Goal: Task Accomplishment & Management: Complete application form

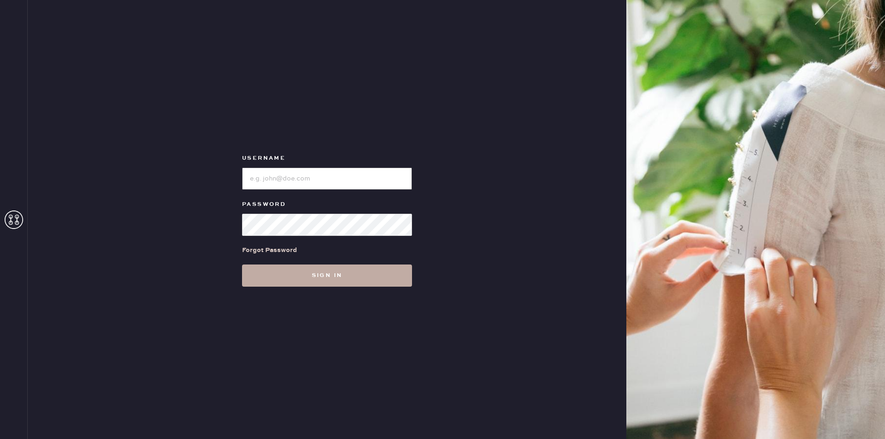
type input "reformationdesigndistrictmiami"
click at [368, 280] on button "Sign in" at bounding box center [327, 276] width 170 height 22
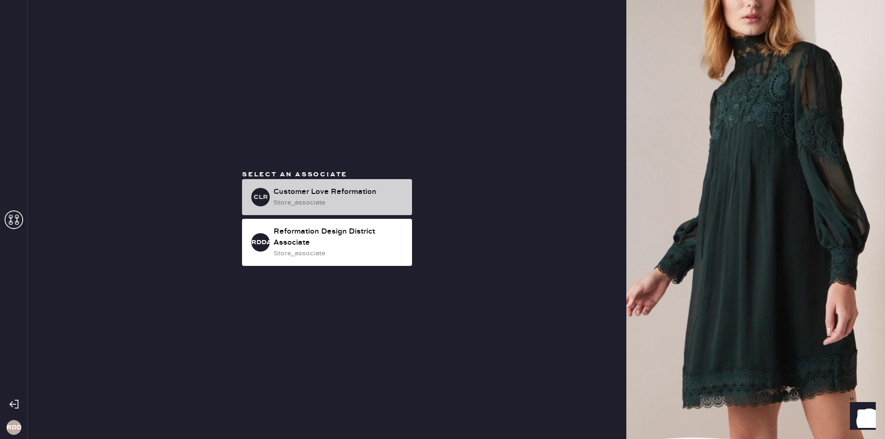
click at [359, 187] on div "Customer Love Reformation" at bounding box center [339, 192] width 131 height 11
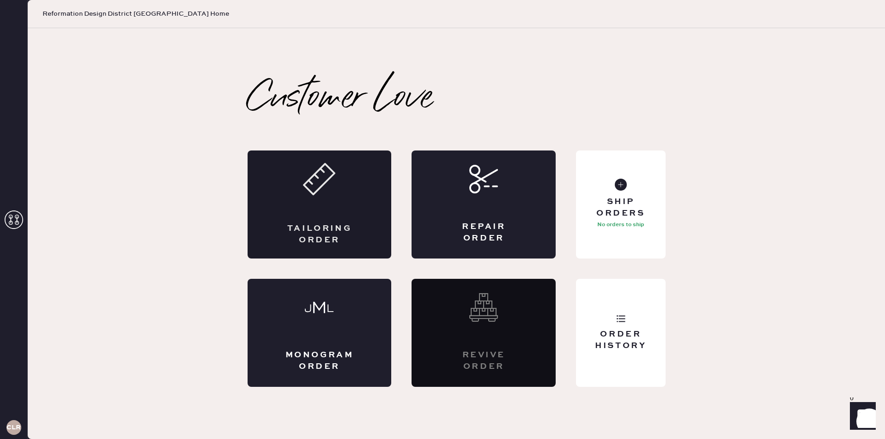
click at [310, 210] on div "Tailoring Order" at bounding box center [320, 205] width 144 height 108
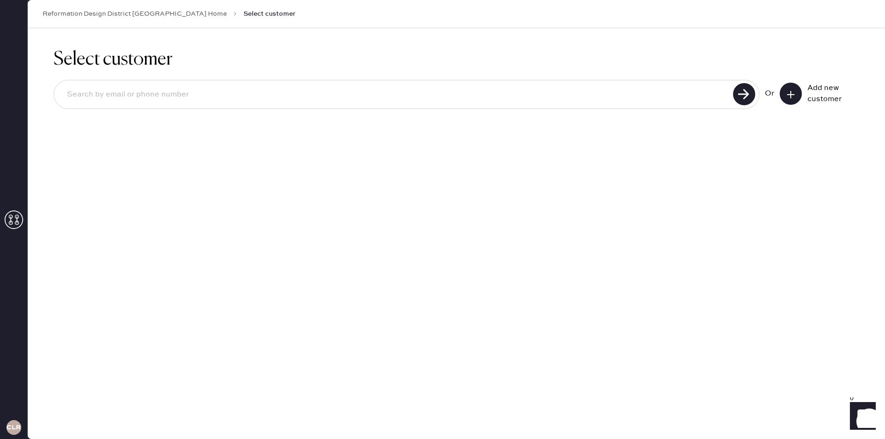
click at [158, 95] on input at bounding box center [395, 94] width 671 height 21
click at [797, 92] on button at bounding box center [791, 94] width 22 height 22
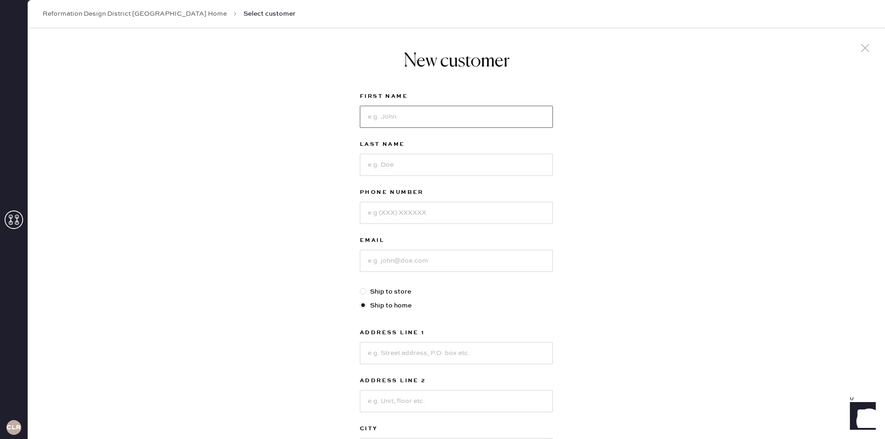
drag, startPoint x: 452, startPoint y: 109, endPoint x: 452, endPoint y: 114, distance: 5.1
click at [452, 110] on input at bounding box center [456, 117] width 193 height 22
type input "Deepika"
click at [454, 159] on input at bounding box center [456, 165] width 193 height 22
type input "Misra"
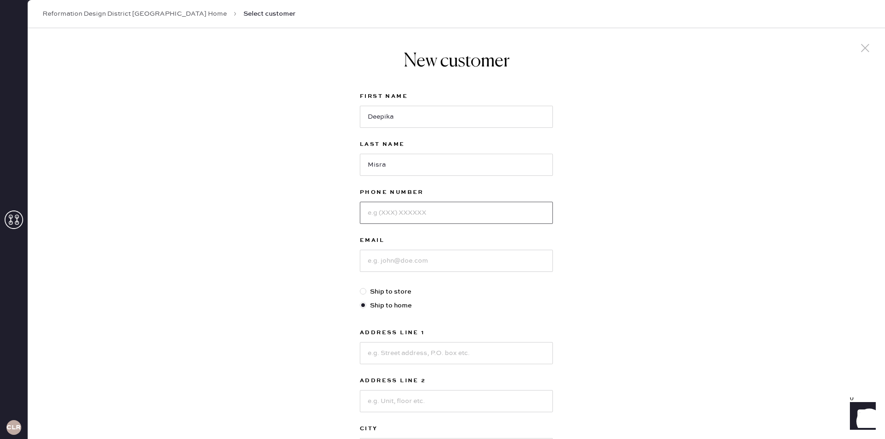
click at [395, 208] on input at bounding box center [456, 213] width 193 height 22
type input "9175174751"
click at [444, 262] on input at bounding box center [456, 261] width 193 height 22
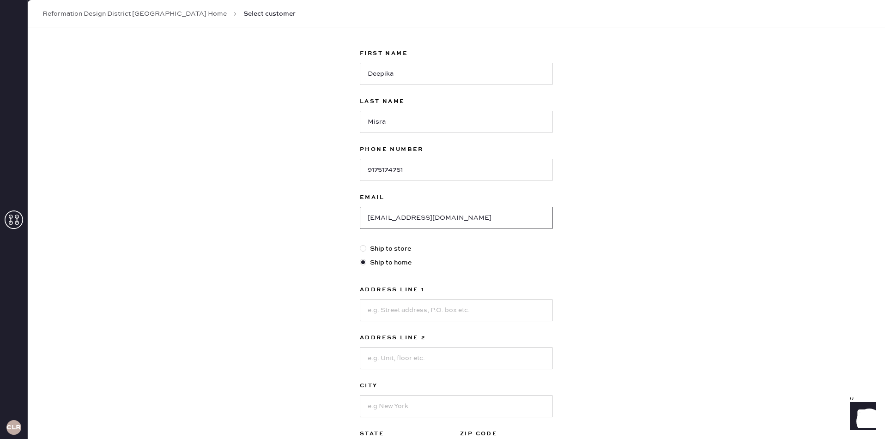
type input "[EMAIL_ADDRESS][DOMAIN_NAME]"
click at [440, 313] on input at bounding box center [456, 308] width 193 height 22
type input "[STREET_ADDRESS]"
click at [371, 354] on input at bounding box center [456, 356] width 193 height 22
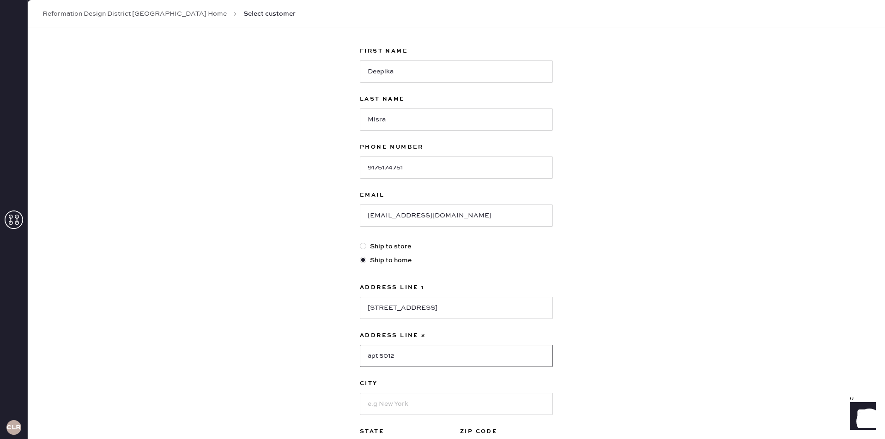
type input "apt 5012"
click at [410, 402] on input at bounding box center [456, 404] width 193 height 22
type input "[GEOGRAPHIC_DATA]"
drag, startPoint x: 753, startPoint y: 398, endPoint x: 739, endPoint y: 393, distance: 14.6
click at [753, 398] on div "New customer First Name Deepika Last Name [PERSON_NAME] Phone Number [PHONE_NUM…" at bounding box center [457, 269] width 858 height 573
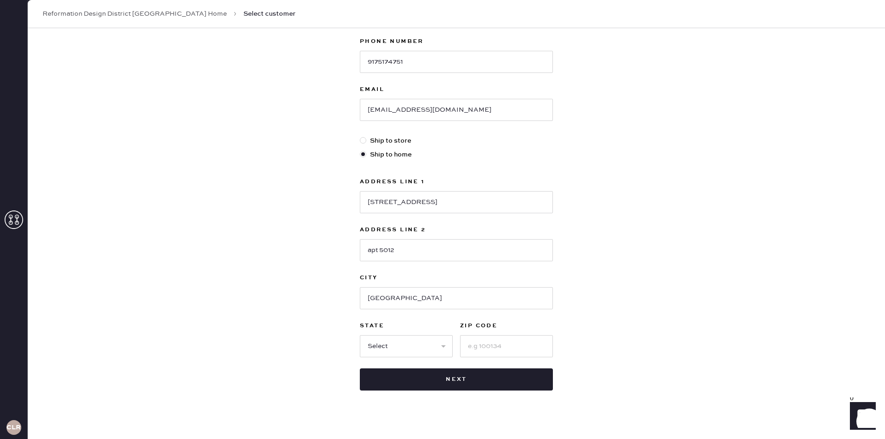
scroll to position [162, 0]
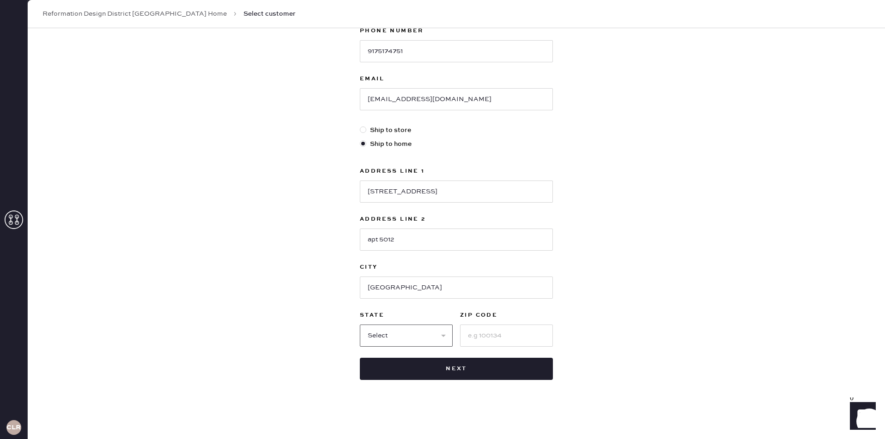
click at [403, 329] on select "Select AK AL AR AZ CA CO CT [GEOGRAPHIC_DATA] DE FL [GEOGRAPHIC_DATA] HI [GEOGR…" at bounding box center [406, 336] width 93 height 22
select select "FL"
click at [360, 325] on select "Select AK AL AR AZ CA CO CT [GEOGRAPHIC_DATA] DE FL [GEOGRAPHIC_DATA] HI [GEOGR…" at bounding box center [406, 336] width 93 height 22
click at [490, 340] on input at bounding box center [506, 336] width 93 height 22
type input "33132"
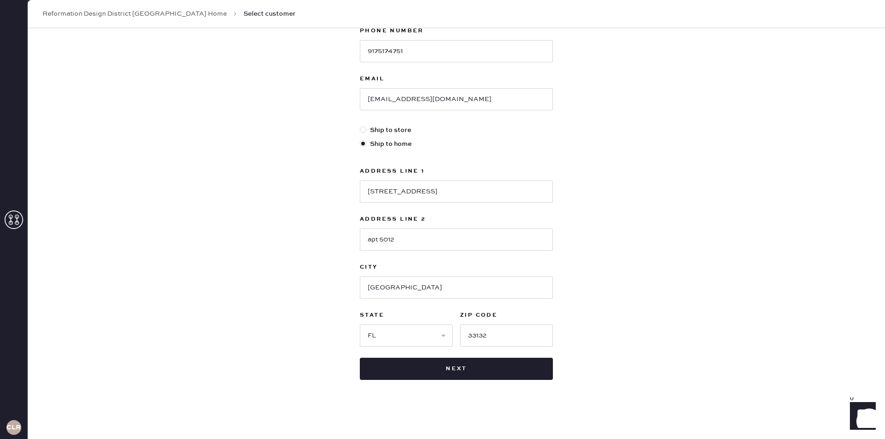
click at [601, 332] on div "New customer First Name Deepika Last Name [PERSON_NAME] Phone Number [PHONE_NUM…" at bounding box center [457, 152] width 858 height 573
click at [468, 370] on button "Next" at bounding box center [456, 369] width 193 height 22
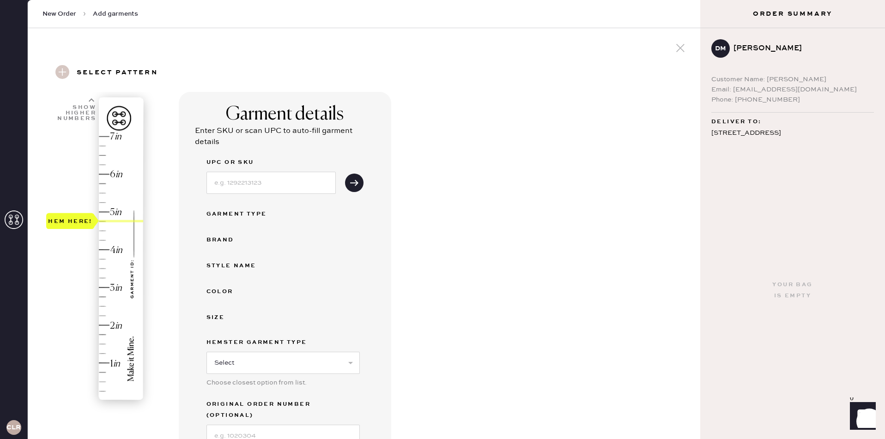
click at [101, 223] on div "Hem here!" at bounding box center [95, 269] width 98 height 273
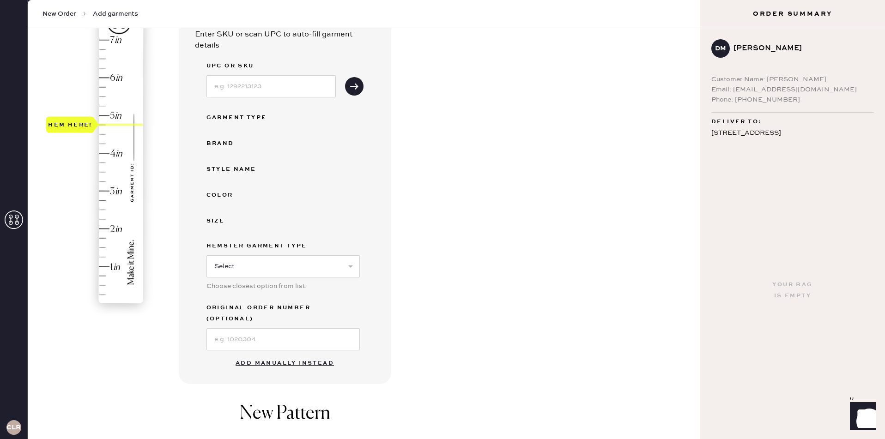
scroll to position [158, 0]
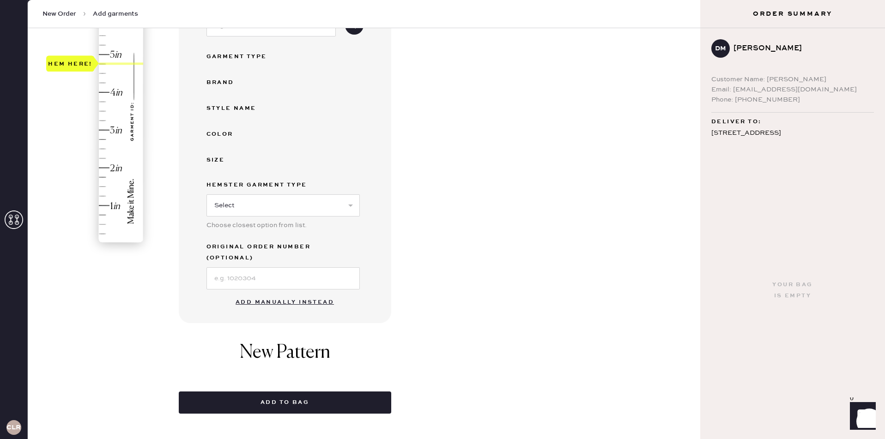
click at [305, 293] on button "Add manually instead" at bounding box center [284, 302] width 109 height 18
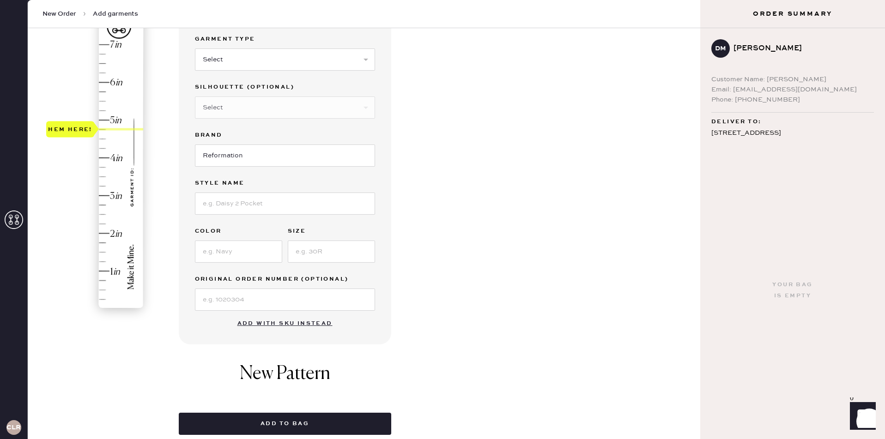
scroll to position [87, 0]
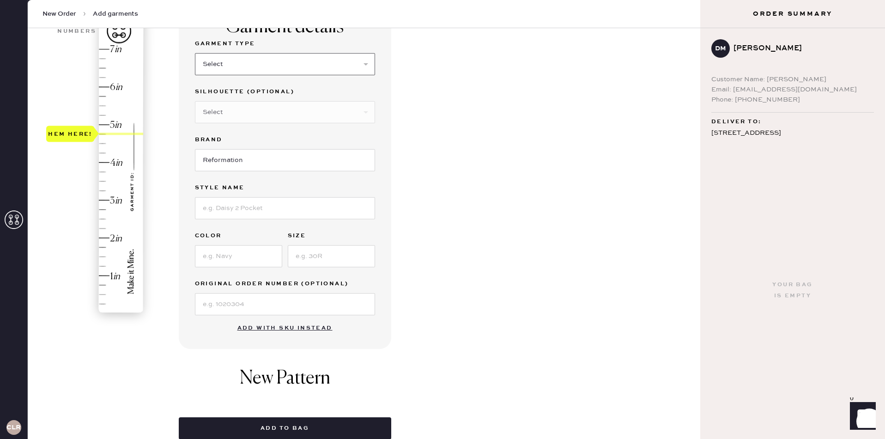
click at [219, 63] on select "Select Basic Skirt Jeans Leggings Pants Shorts Basic Sleeved Dress Basic Sleeve…" at bounding box center [285, 64] width 180 height 22
select select "2"
click at [195, 53] on select "Select Basic Skirt Jeans Leggings Pants Shorts Basic Sleeved Dress Basic Sleeve…" at bounding box center [285, 64] width 180 height 22
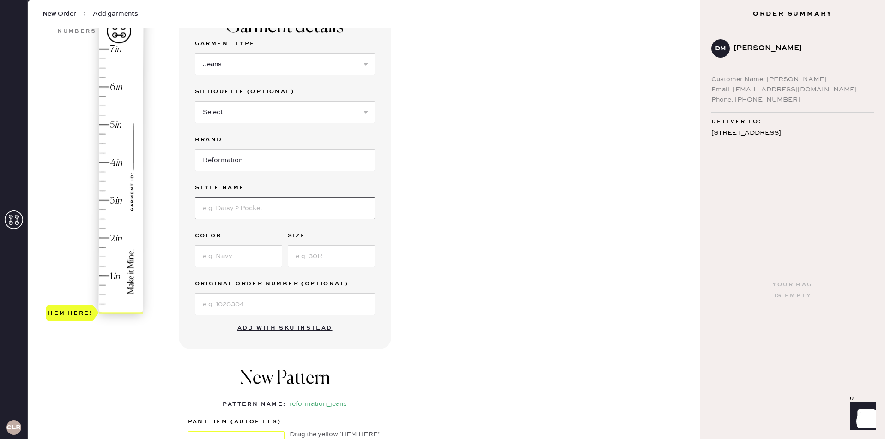
click at [252, 200] on input at bounding box center [285, 208] width 180 height 22
type input "[PERSON_NAME] Rise Slouchy Wide Leg Jeans"
click at [237, 253] on input at bounding box center [238, 256] width 87 height 22
type input "M"
type input "Navy Pinstripe"
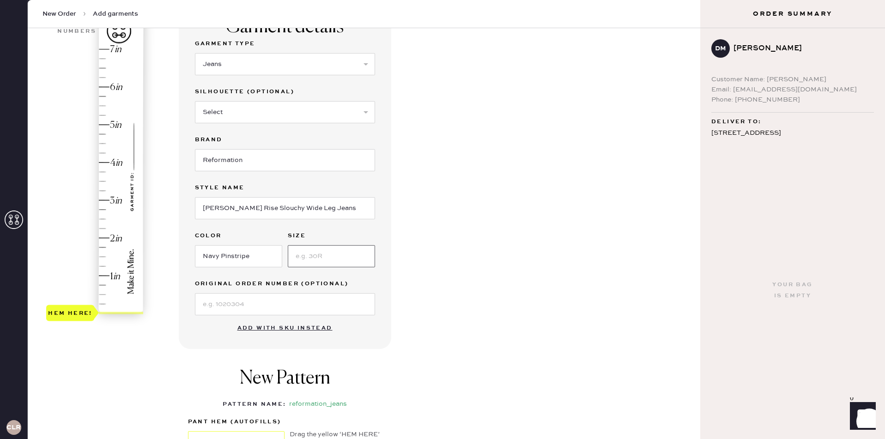
click at [350, 253] on input at bounding box center [331, 256] width 87 height 22
type input "4.75"
drag, startPoint x: 108, startPoint y: 134, endPoint x: 136, endPoint y: 146, distance: 30.9
click at [108, 134] on div "Hem here!" at bounding box center [95, 181] width 98 height 273
click at [346, 261] on input at bounding box center [331, 256] width 87 height 22
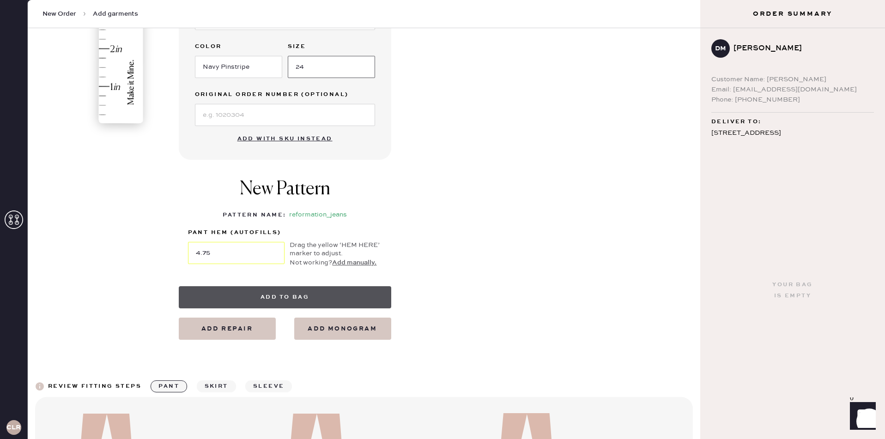
scroll to position [287, 0]
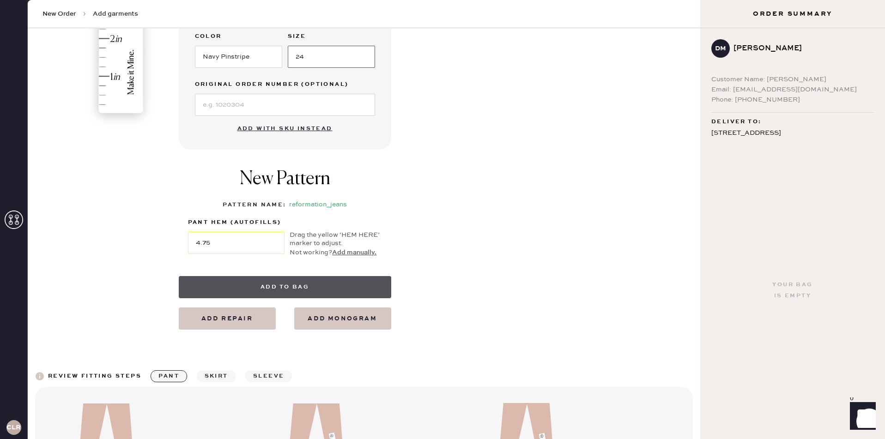
type input "24"
click at [343, 287] on button "Add to bag" at bounding box center [285, 287] width 213 height 22
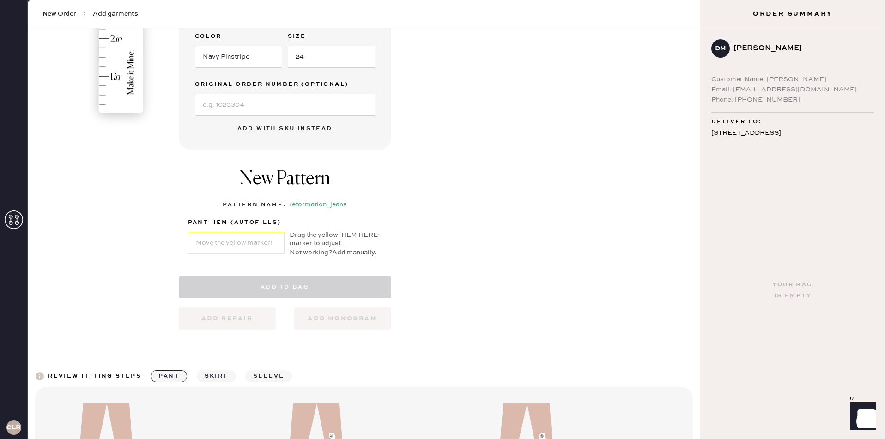
select select "2"
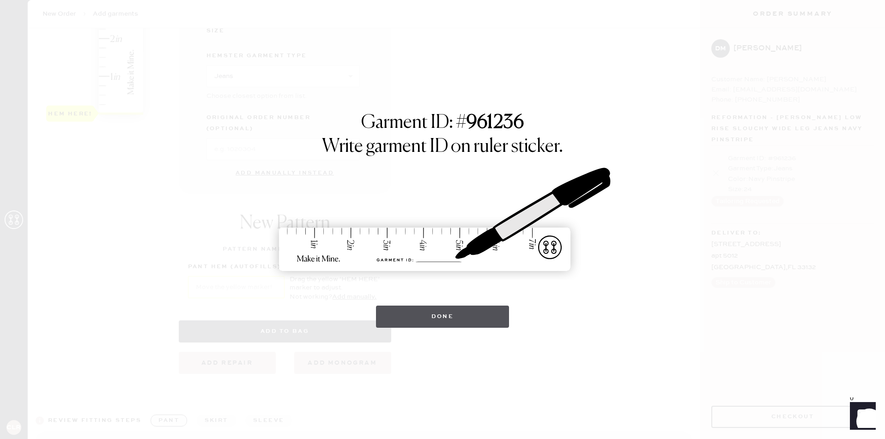
click at [440, 317] on button "Done" at bounding box center [443, 317] width 134 height 22
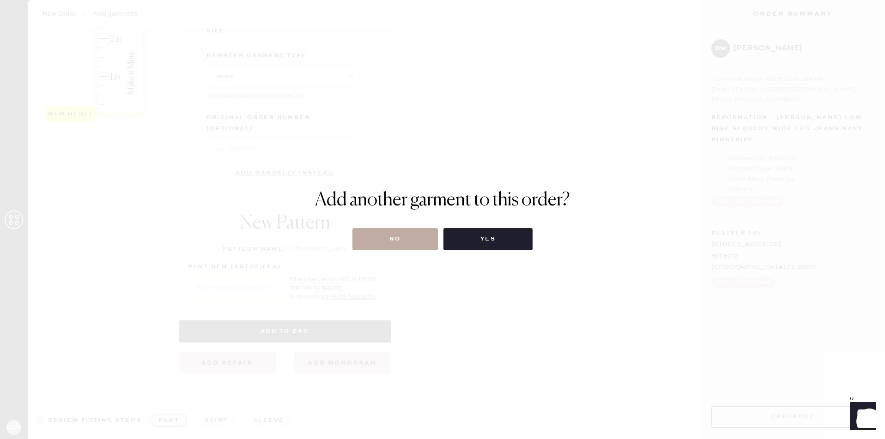
click at [401, 235] on button "No" at bounding box center [395, 239] width 85 height 22
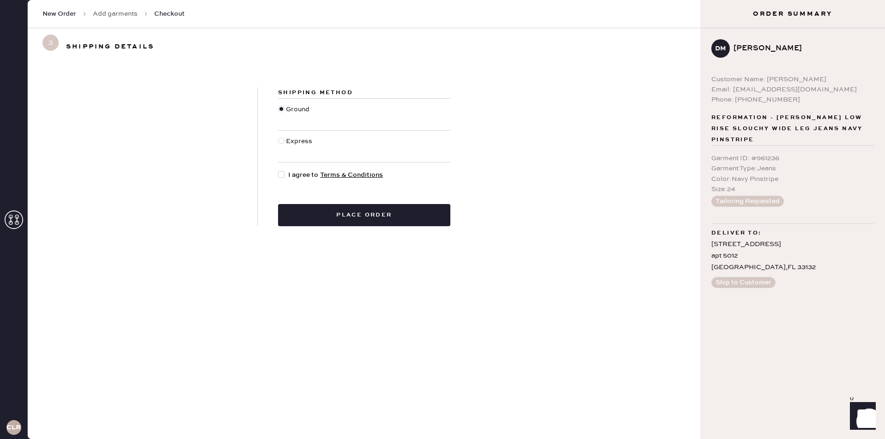
click at [280, 170] on div at bounding box center [283, 175] width 10 height 10
click at [279, 170] on input "I agree to Terms & Conditions" at bounding box center [278, 170] width 0 height 0
checkbox input "true"
click at [346, 217] on button "Place order" at bounding box center [364, 215] width 172 height 22
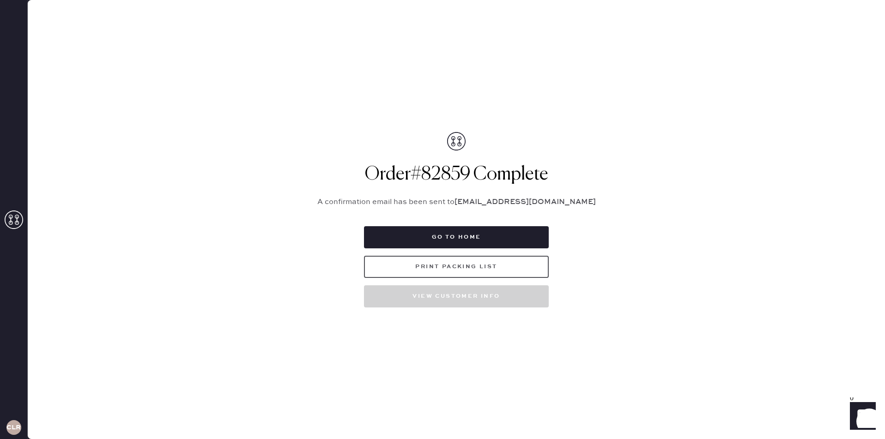
click at [503, 270] on button "Print Packing List" at bounding box center [456, 267] width 185 height 22
click at [484, 269] on button "Print Packing List" at bounding box center [456, 267] width 185 height 22
drag, startPoint x: 525, startPoint y: 265, endPoint x: 532, endPoint y: 256, distance: 11.5
click at [524, 265] on button "Print Packing List" at bounding box center [456, 267] width 185 height 22
click at [489, 234] on button "Go to home" at bounding box center [456, 237] width 185 height 22
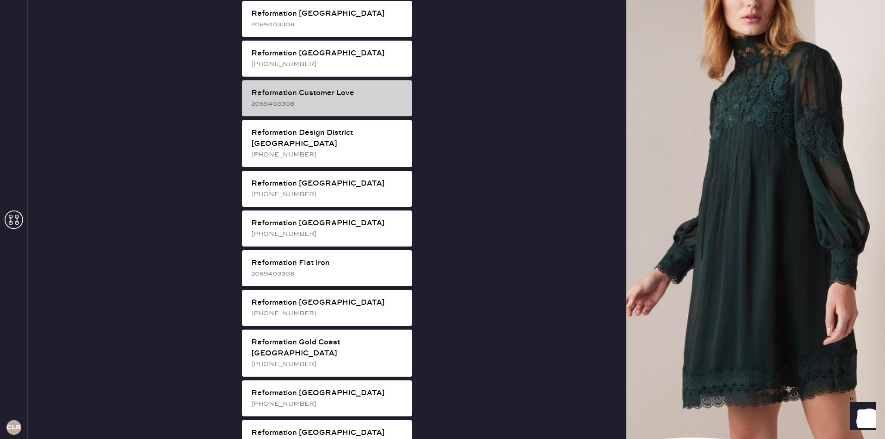
scroll to position [422, 0]
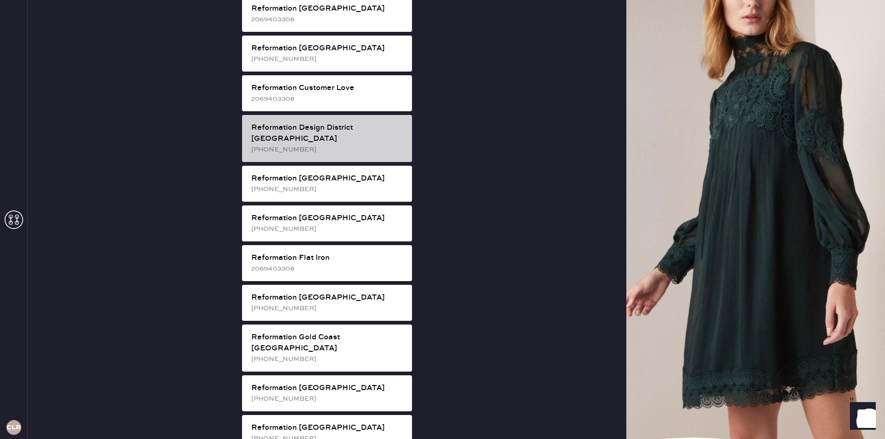
click at [379, 122] on div "Reformation Design District [GEOGRAPHIC_DATA]" at bounding box center [327, 133] width 153 height 22
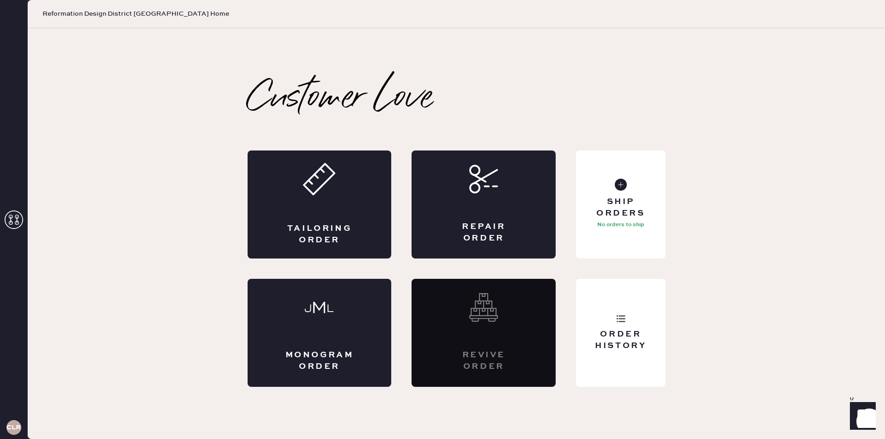
scroll to position [0, 0]
click at [620, 215] on div "Ship Orders" at bounding box center [621, 207] width 74 height 23
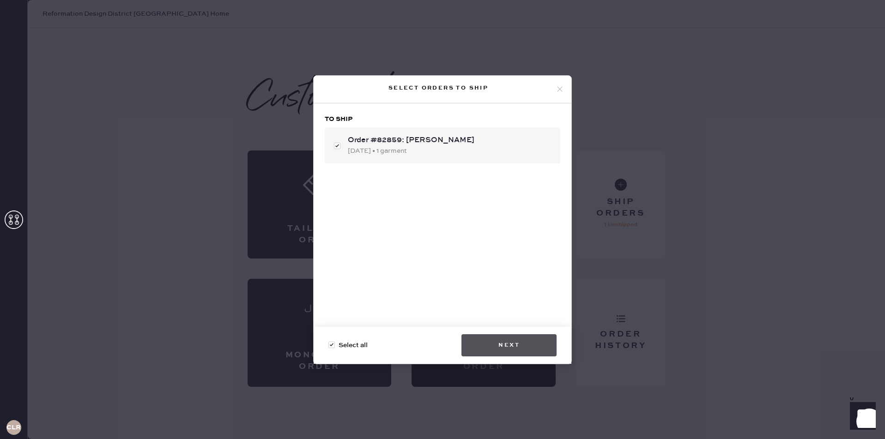
click at [518, 344] on button "Next" at bounding box center [509, 345] width 95 height 22
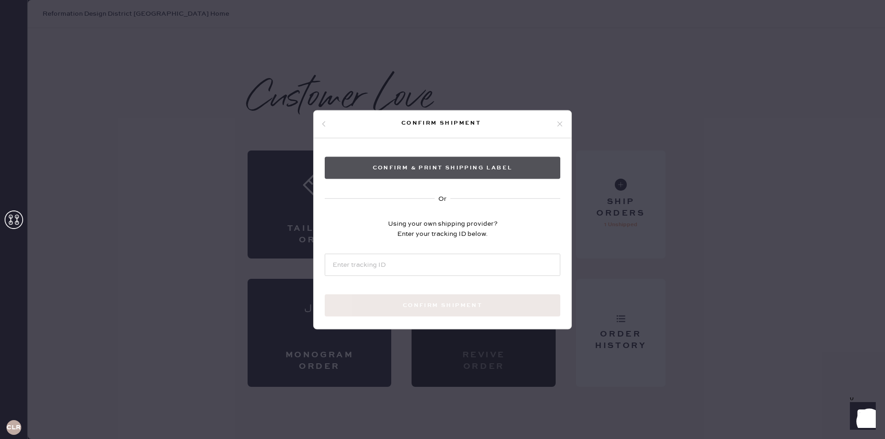
click at [465, 170] on button "Confirm & Print shipping label" at bounding box center [443, 168] width 236 height 22
